Goal: Task Accomplishment & Management: Manage account settings

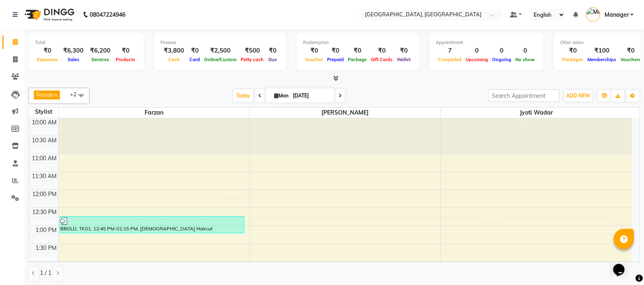
scroll to position [354, 0]
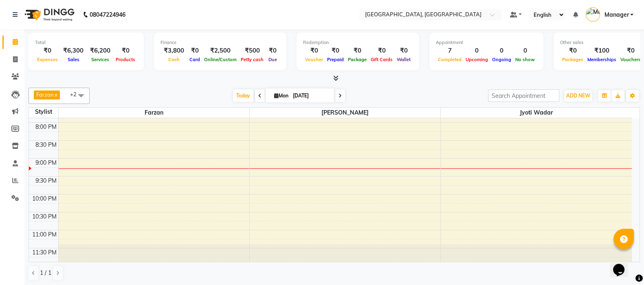
click at [241, 93] on span "Today" at bounding box center [243, 95] width 20 height 13
click at [234, 99] on span "Today" at bounding box center [243, 95] width 20 height 13
click at [16, 180] on icon at bounding box center [15, 180] width 6 height 6
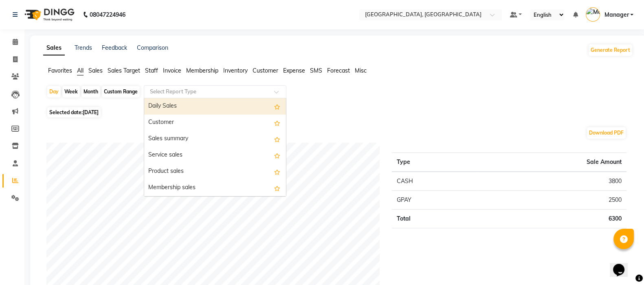
click at [163, 91] on input "text" at bounding box center [206, 92] width 117 height 8
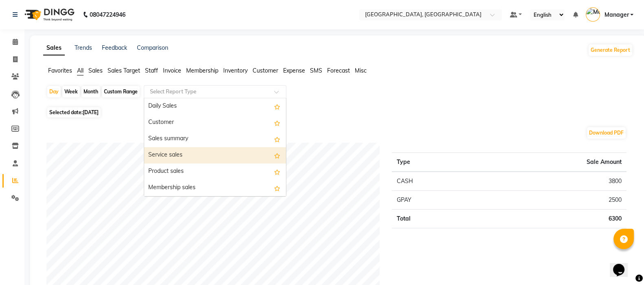
click at [171, 157] on div "Service sales" at bounding box center [215, 155] width 142 height 16
select select "full_report"
select select "csv"
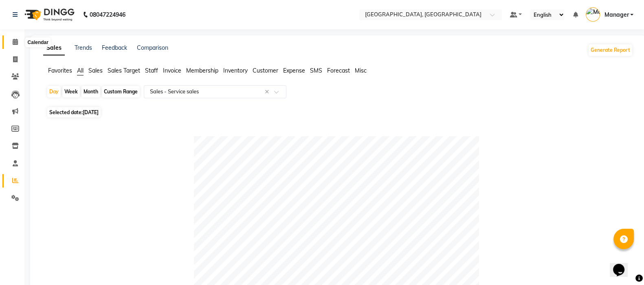
click at [13, 41] on icon at bounding box center [15, 42] width 5 height 6
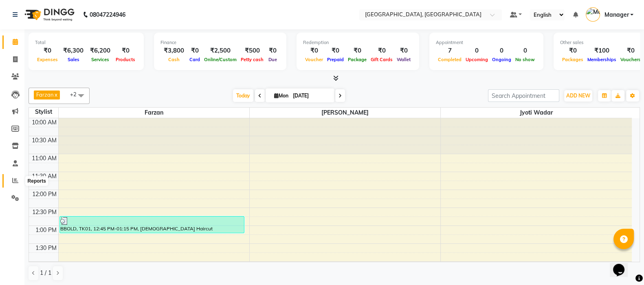
click at [13, 180] on icon at bounding box center [15, 180] width 6 height 6
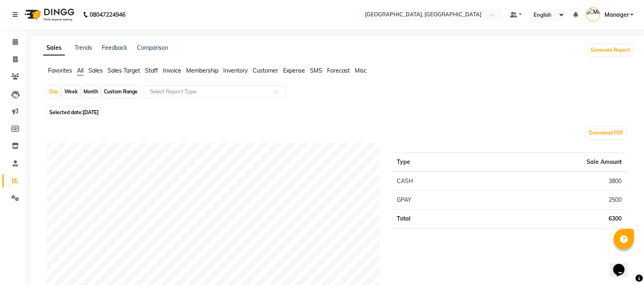
click at [631, 14] on link "Manager" at bounding box center [609, 14] width 48 height 13
click at [604, 61] on link "Sign out" at bounding box center [591, 58] width 75 height 13
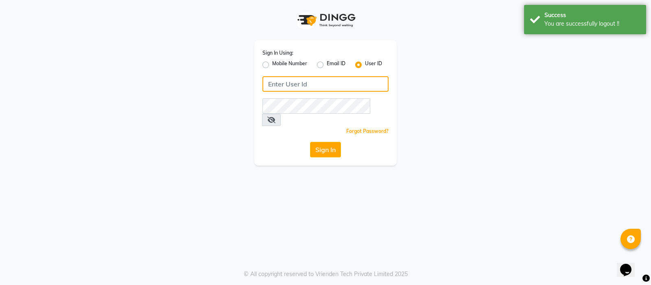
click at [363, 85] on input "Username" at bounding box center [326, 83] width 126 height 15
type input "bbold"
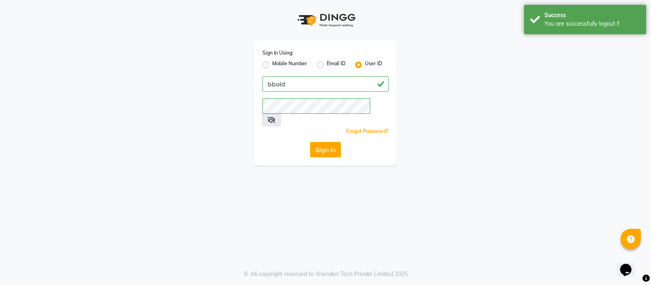
click at [276, 116] on icon at bounding box center [271, 119] width 8 height 7
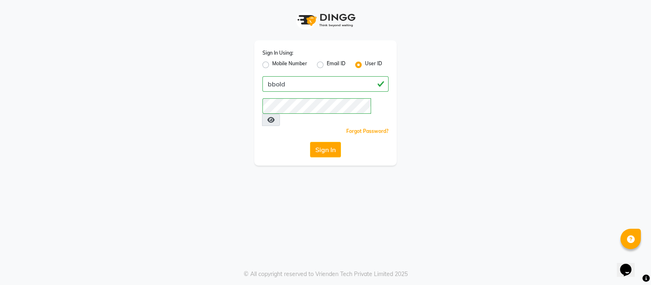
click at [327, 142] on button "Sign In" at bounding box center [325, 149] width 31 height 15
